Goal: Information Seeking & Learning: Learn about a topic

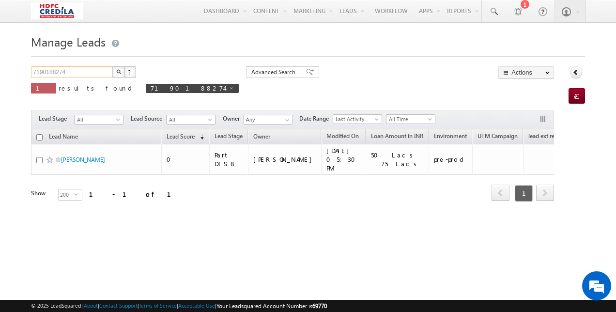
drag, startPoint x: 98, startPoint y: 75, endPoint x: 66, endPoint y: 34, distance: 51.5
click at [66, 34] on form "Manage Leads 7190188274 X ? 1 results found 7190188274 Advanced Search Advanced…" at bounding box center [308, 129] width 555 height 197
type input "Search Leads"
click at [123, 74] on button "button" at bounding box center [118, 72] width 13 height 12
type input "Search Leads"
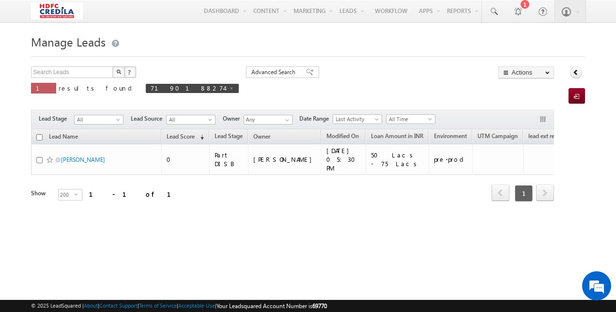
click at [118, 72] on img "button" at bounding box center [118, 71] width 5 height 5
type input "Search Leads"
click at [229, 88] on span at bounding box center [231, 88] width 5 height 5
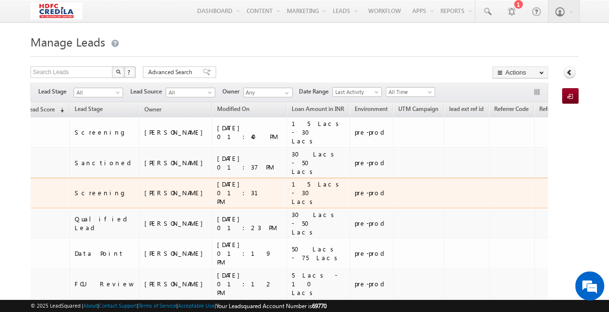
scroll to position [0, 56]
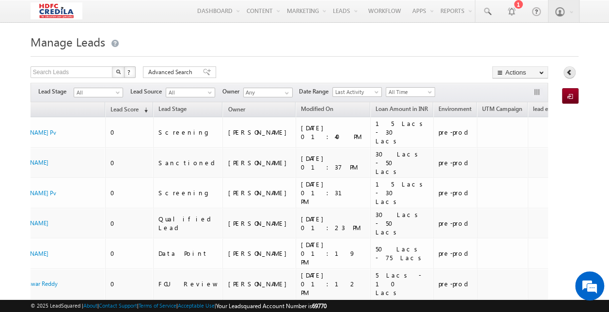
click at [566, 73] on icon at bounding box center [569, 72] width 7 height 7
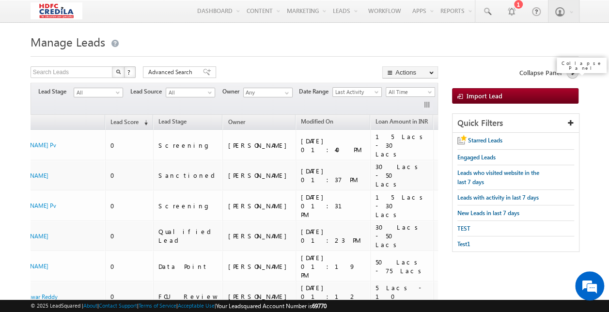
click at [566, 73] on link at bounding box center [572, 72] width 12 height 12
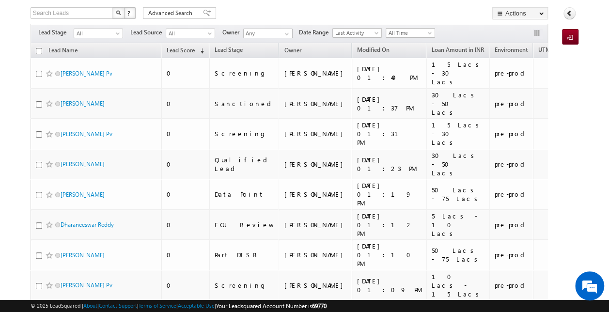
scroll to position [0, 0]
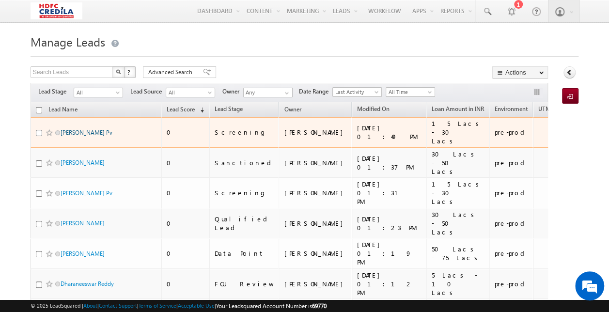
click at [81, 129] on link "Anupriya Pv" at bounding box center [87, 132] width 52 height 7
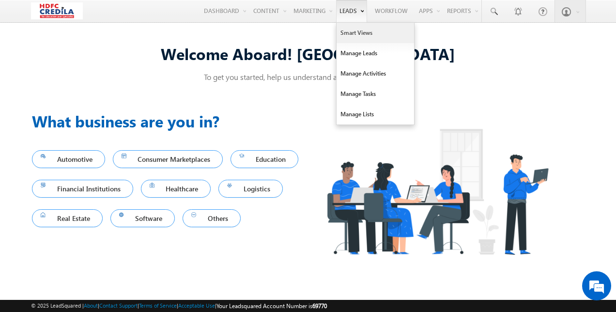
click at [355, 32] on link "Smart Views" at bounding box center [376, 33] width 78 height 20
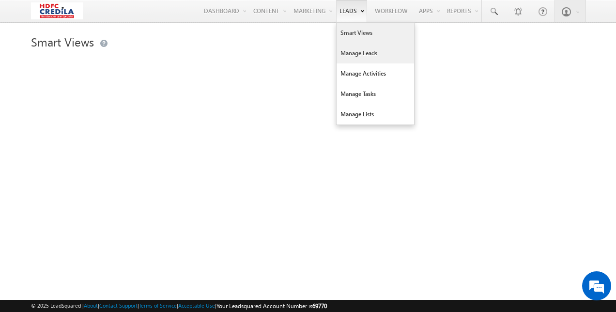
click at [355, 48] on link "Manage Leads" at bounding box center [376, 53] width 78 height 20
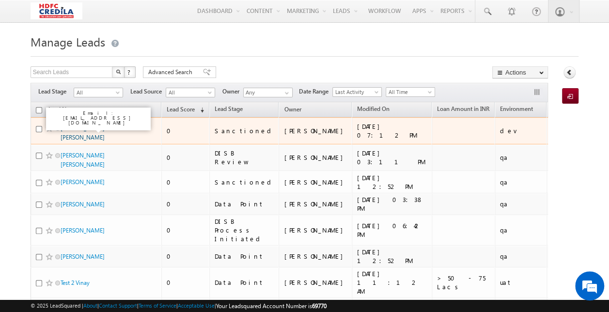
click at [98, 125] on link "[PERSON_NAME] [PERSON_NAME]" at bounding box center [83, 133] width 44 height 16
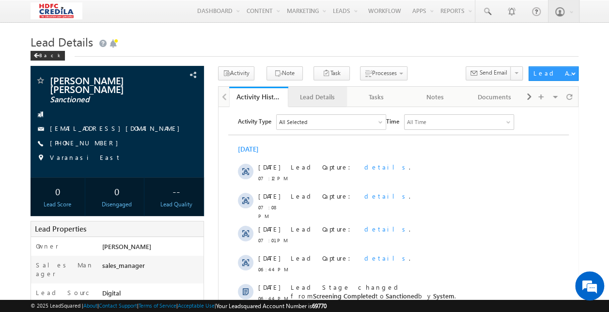
click at [324, 103] on div "Lead Details" at bounding box center [317, 97] width 43 height 12
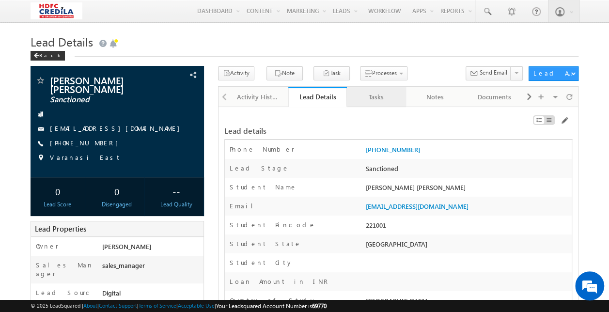
click at [401, 99] on link "Tasks" at bounding box center [376, 97] width 59 height 20
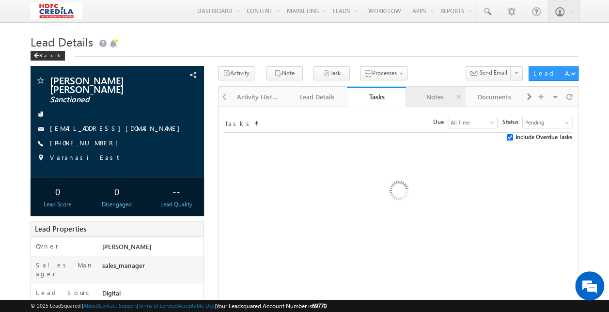
click at [434, 100] on div "Notes" at bounding box center [435, 97] width 43 height 12
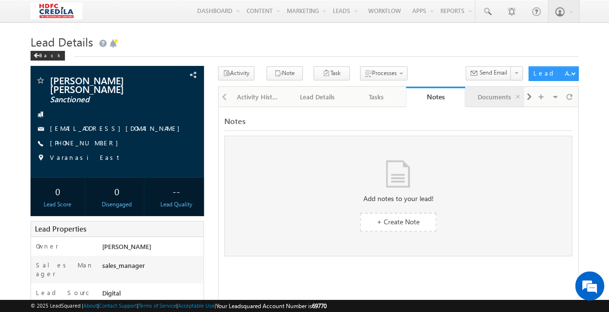
click at [485, 101] on div "Documents" at bounding box center [494, 97] width 43 height 12
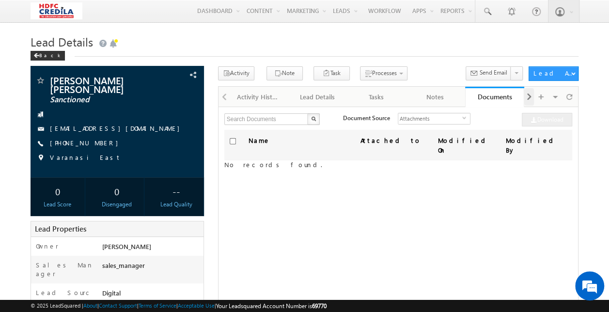
click at [525, 94] on div at bounding box center [529, 96] width 10 height 17
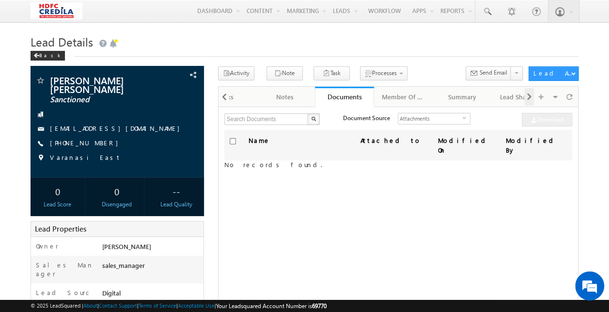
click at [525, 94] on div at bounding box center [529, 96] width 10 height 17
click at [525, 94] on div "Visible Tabs Activity History Default Lead Details Default Tasks Default Notes …" at bounding box center [550, 96] width 52 height 19
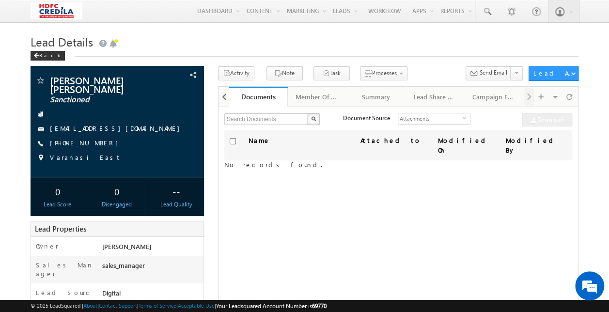
click at [525, 94] on div "Visible Tabs Activity History Default Lead Details Default Tasks Default Notes …" at bounding box center [550, 96] width 52 height 19
drag, startPoint x: 525, startPoint y: 94, endPoint x: 502, endPoint y: 93, distance: 23.3
click at [502, 93] on div "Activity History Activity History Lead Details Lead Details Tasks Tasks Notes N…" at bounding box center [398, 96] width 361 height 20
click at [480, 94] on div "Campaign Emails" at bounding box center [493, 97] width 43 height 12
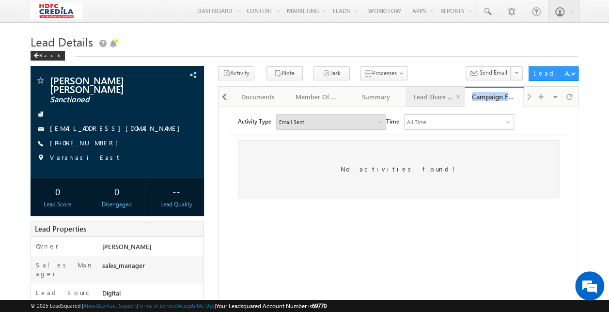
click at [424, 97] on div "Lead Share History" at bounding box center [434, 97] width 43 height 12
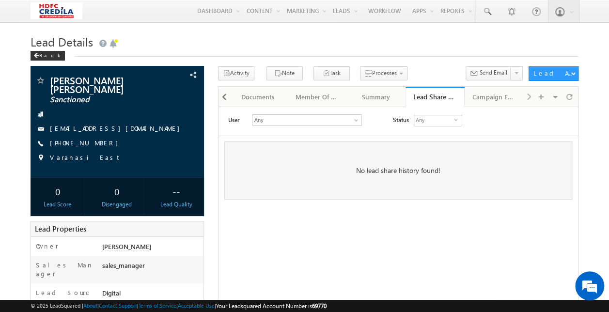
click at [451, 202] on div "Lead details Phone Number +91-6393376661 Lead Stage *" at bounding box center [398, 303] width 361 height 393
click at [357, 91] on div "Summary" at bounding box center [376, 97] width 43 height 12
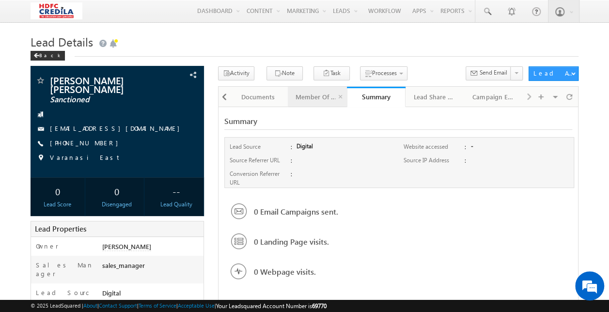
click at [319, 94] on div "Member Of Lists" at bounding box center [317, 97] width 43 height 12
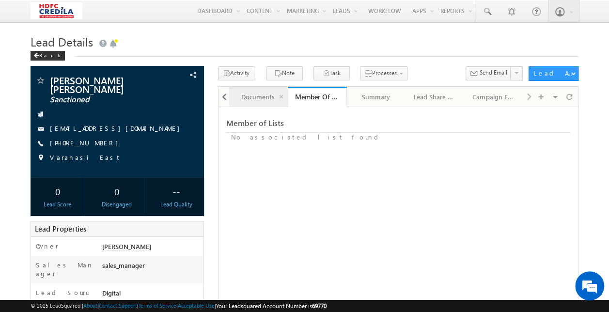
click at [234, 95] on link "Documents" at bounding box center [258, 97] width 59 height 20
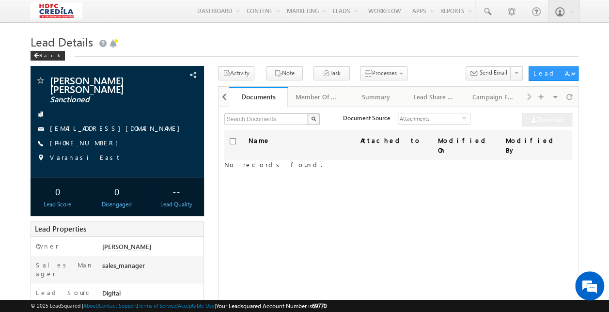
click at [218, 96] on div at bounding box center [223, 96] width 11 height 19
click at [224, 96] on span at bounding box center [224, 96] width 6 height 17
click at [262, 100] on div "Notes" at bounding box center [257, 97] width 43 height 12
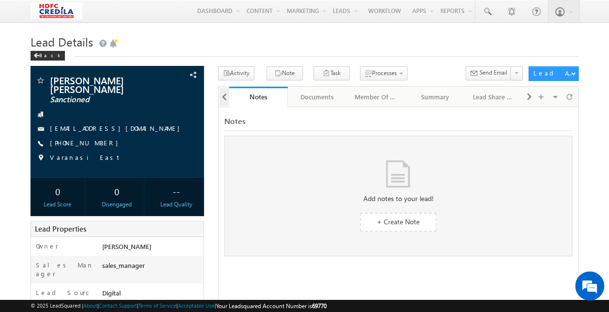
click at [221, 94] on span at bounding box center [224, 96] width 6 height 17
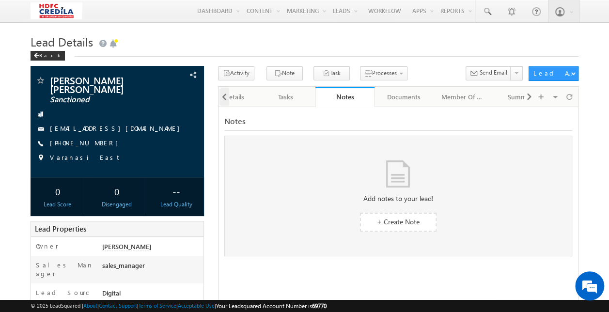
click at [221, 94] on span at bounding box center [224, 96] width 6 height 17
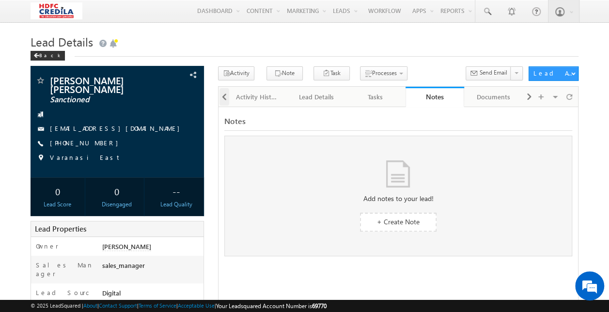
click at [221, 94] on div at bounding box center [223, 96] width 11 height 19
click at [383, 100] on div "Tasks" at bounding box center [376, 97] width 43 height 12
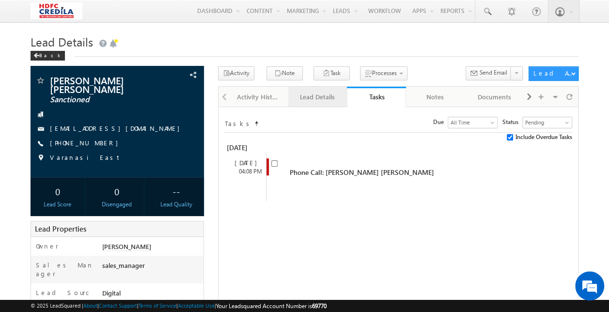
click at [318, 91] on link "Lead Details" at bounding box center [317, 97] width 59 height 20
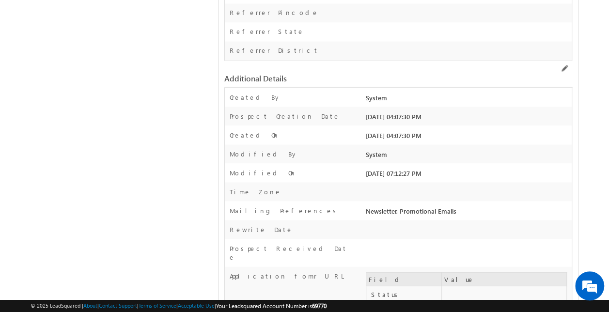
scroll to position [818, 0]
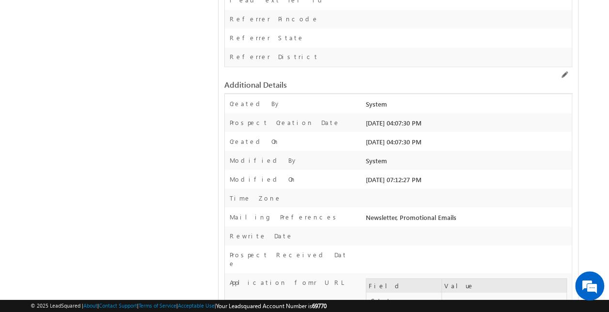
click at [302, 156] on div "Modified By" at bounding box center [294, 163] width 139 height 14
click at [309, 174] on div "Modified On *" at bounding box center [294, 181] width 139 height 14
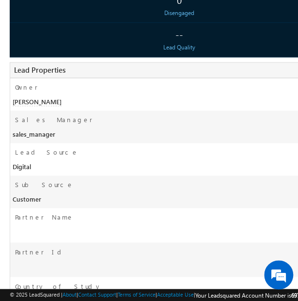
scroll to position [216, 0]
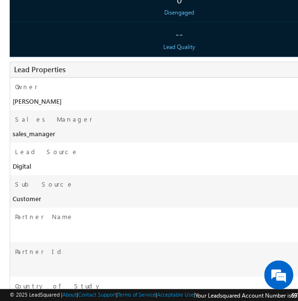
click at [54, 145] on div "Lead Source Digital" at bounding box center [179, 158] width 338 height 32
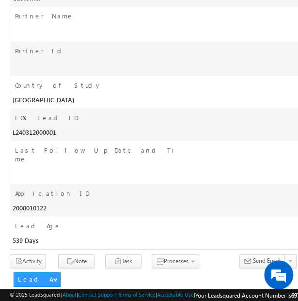
scroll to position [1628, 0]
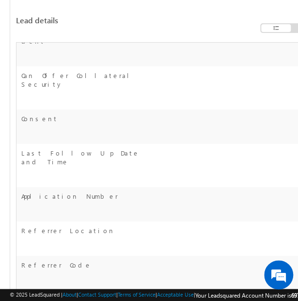
click at [95, 114] on div "Consent" at bounding box center [81, 121] width 130 height 14
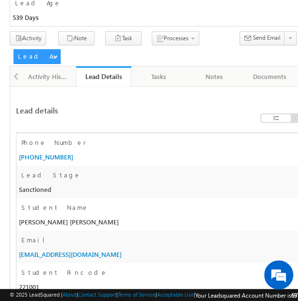
scroll to position [639, 0]
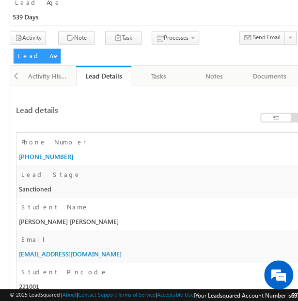
click at [137, 165] on div "Lead Stage * Sanctioned" at bounding box center [179, 181] width 326 height 32
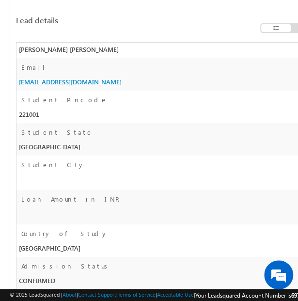
scroll to position [791, 0]
click at [143, 189] on div "Loan Amount in INR" at bounding box center [179, 206] width 326 height 34
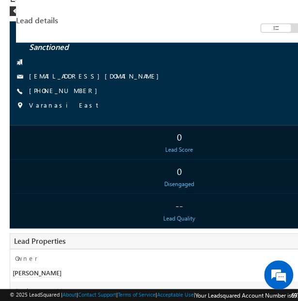
scroll to position [1524, 0]
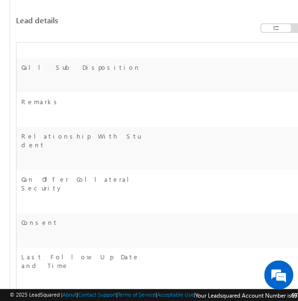
click at [204, 155] on div "Relationship With Student" at bounding box center [179, 148] width 326 height 43
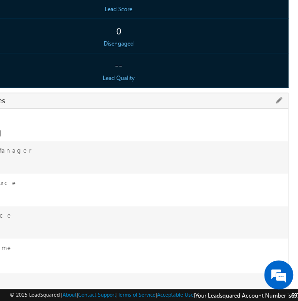
scroll to position [185, 0]
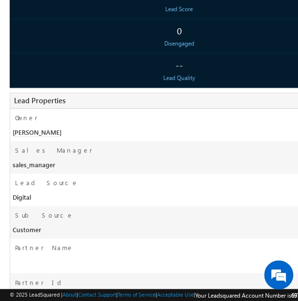
click at [112, 180] on div "Lead Source" at bounding box center [94, 185] width 169 height 14
click at [166, 190] on div "Lead Source" at bounding box center [94, 185] width 169 height 14
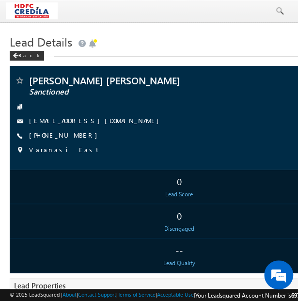
scroll to position [670, 0]
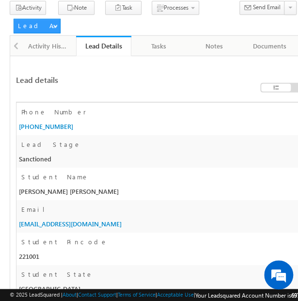
click at [199, 219] on div "abhishek.singh@talentica.com" at bounding box center [113, 226] width 195 height 14
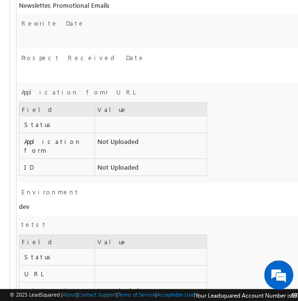
scroll to position [2814, 0]
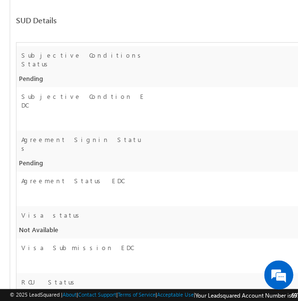
click at [49, 190] on div at bounding box center [113, 197] width 195 height 14
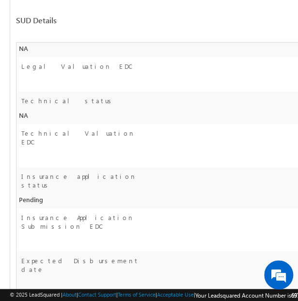
scroll to position [1559, 0]
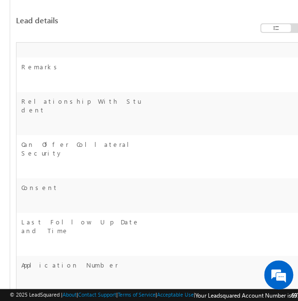
click at [108, 163] on div at bounding box center [113, 170] width 195 height 14
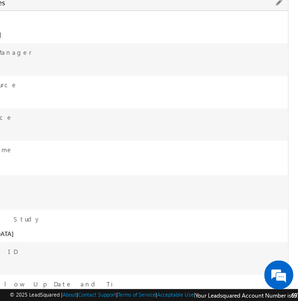
scroll to position [283, 0]
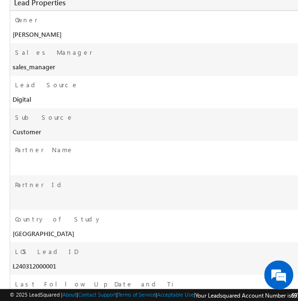
click at [72, 160] on div at bounding box center [94, 166] width 169 height 14
click at [281, 160] on div "Partner Name" at bounding box center [179, 157] width 338 height 34
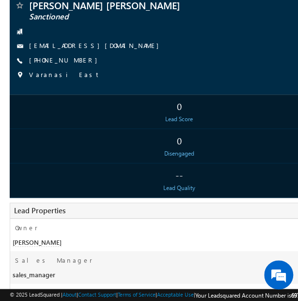
scroll to position [80, 0]
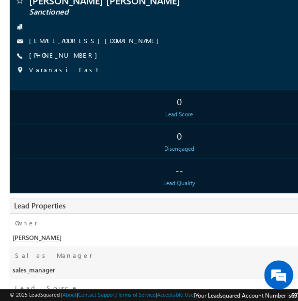
click at [122, 137] on div "0" at bounding box center [179, 135] width 334 height 18
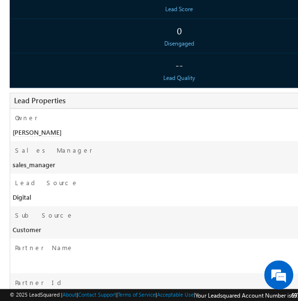
scroll to position [192, 0]
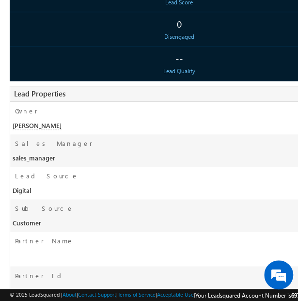
click at [126, 178] on div "Lead Source" at bounding box center [94, 178] width 169 height 14
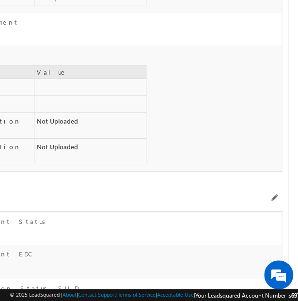
scroll to position [2502, 0]
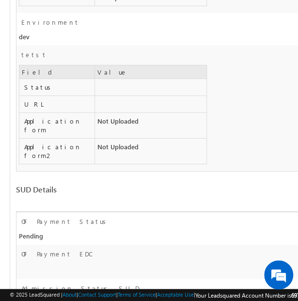
drag, startPoint x: 193, startPoint y: 250, endPoint x: 198, endPoint y: 211, distance: 40.0
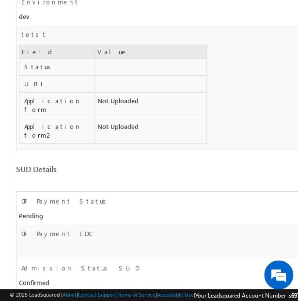
scroll to position [2523, 0]
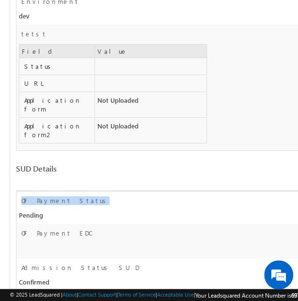
drag, startPoint x: 19, startPoint y: 138, endPoint x: 107, endPoint y: 146, distance: 88.1
click at [107, 196] on div "OF Payment Status" at bounding box center [81, 203] width 130 height 14
copy label "OF Payment Status"
click at [58, 243] on div at bounding box center [113, 250] width 195 height 14
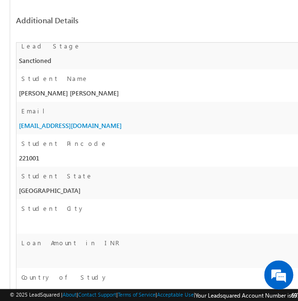
scroll to position [2254, 0]
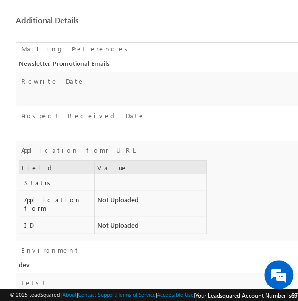
click at [91, 174] on td "Status" at bounding box center [57, 182] width 76 height 17
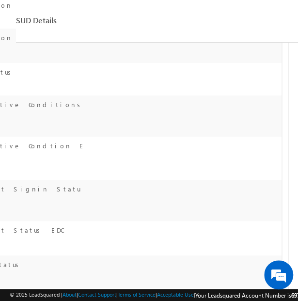
scroll to position [2764, 0]
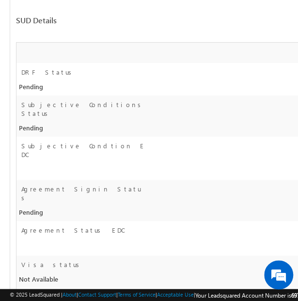
click at [119, 226] on div "Agreement Status EDC" at bounding box center [81, 233] width 130 height 14
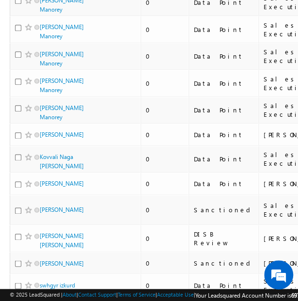
scroll to position [1984, 0]
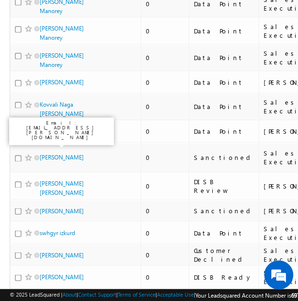
scroll to position [2040, 0]
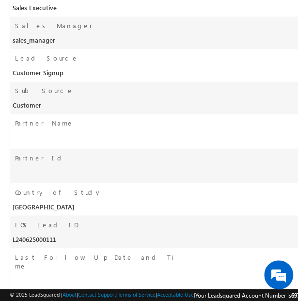
scroll to position [310, 0]
click at [99, 158] on div "Partner Id" at bounding box center [94, 160] width 169 height 14
